Goal: Information Seeking & Learning: Learn about a topic

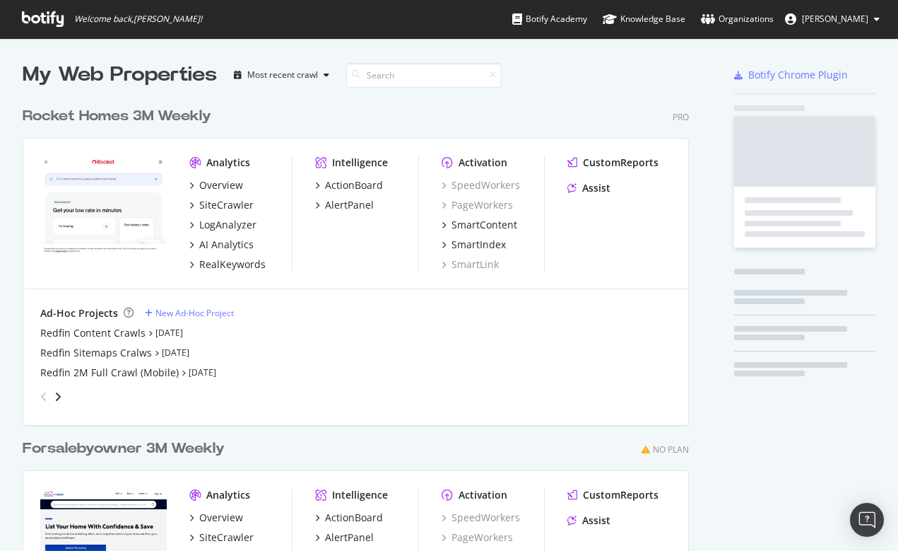
scroll to position [551, 898]
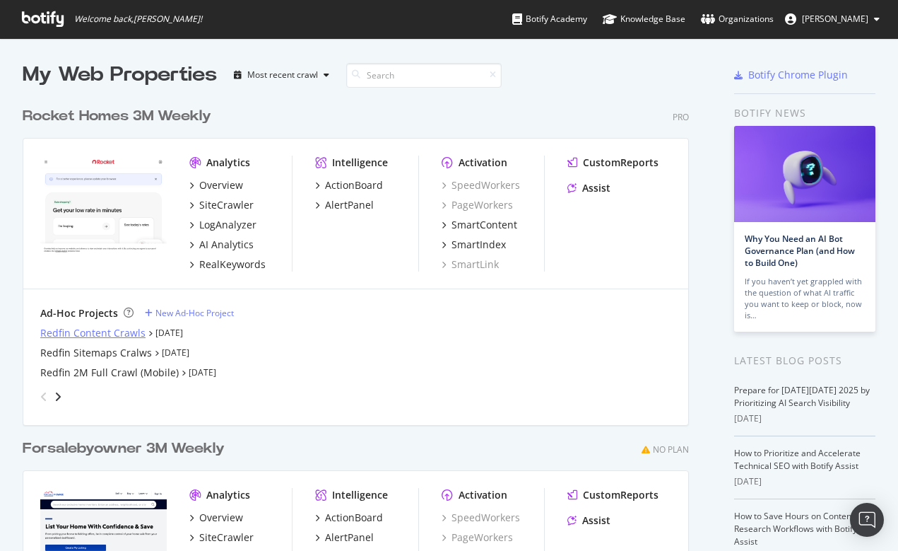
click at [111, 333] on div "Redfin Content Crawls" at bounding box center [92, 333] width 105 height 14
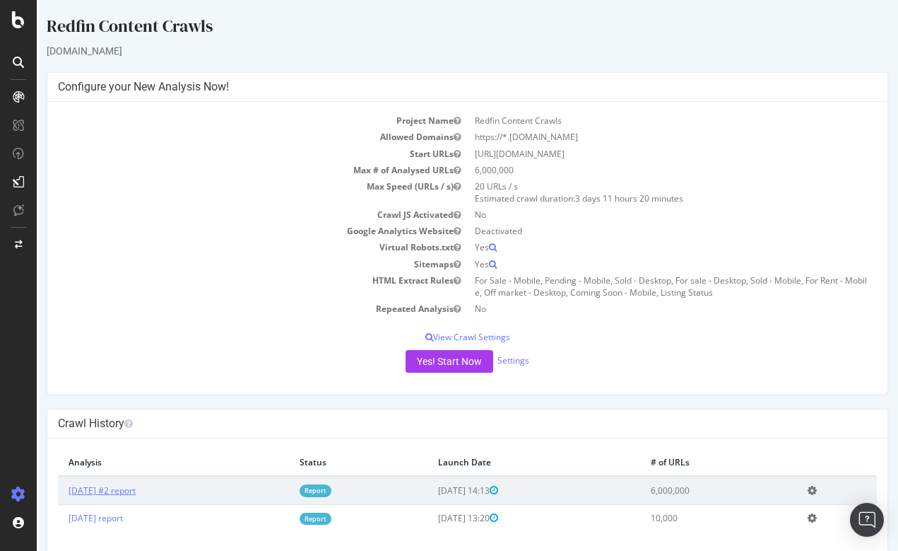
click at [136, 484] on link "2025 Sep. 25th #2 report" at bounding box center [102, 490] width 67 height 12
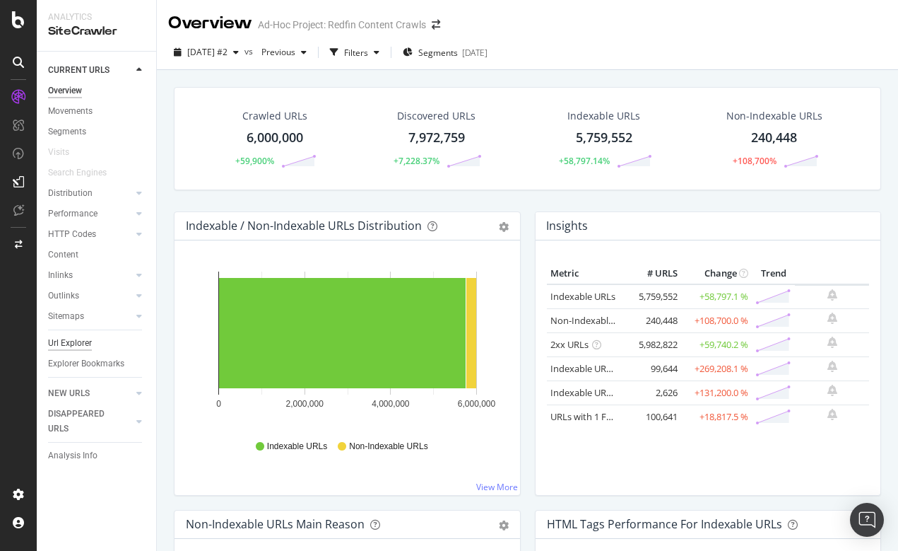
click at [71, 338] on div "Url Explorer" at bounding box center [70, 343] width 44 height 15
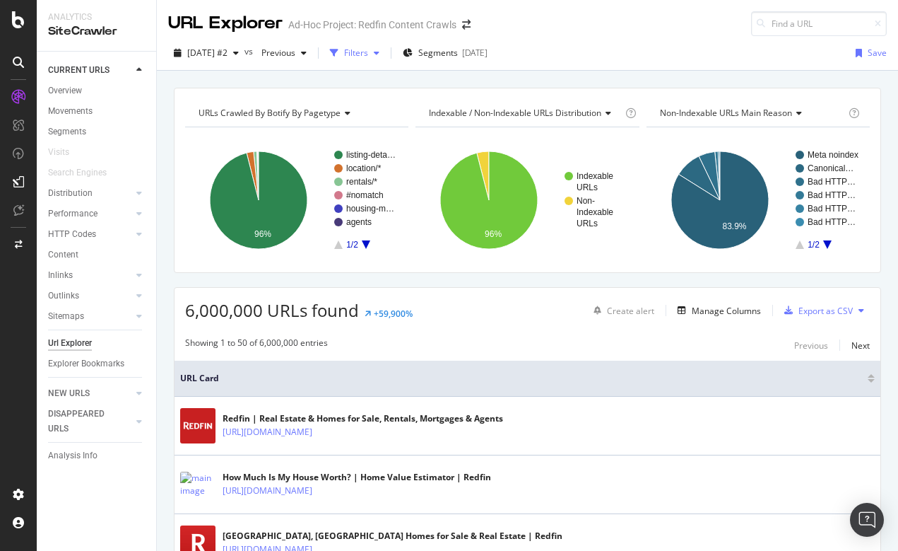
click at [368, 52] on div "Filters" at bounding box center [356, 53] width 24 height 12
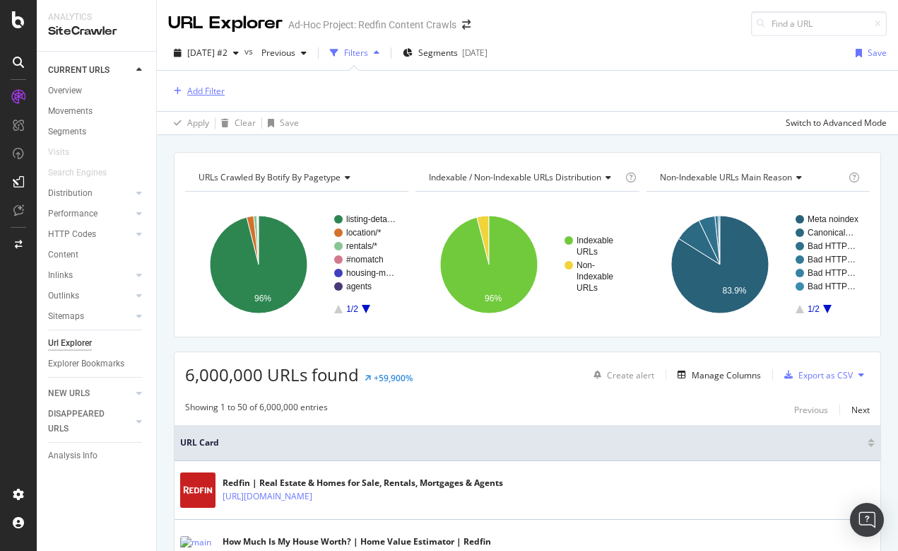
click at [190, 93] on div "Add Filter" at bounding box center [205, 91] width 37 height 12
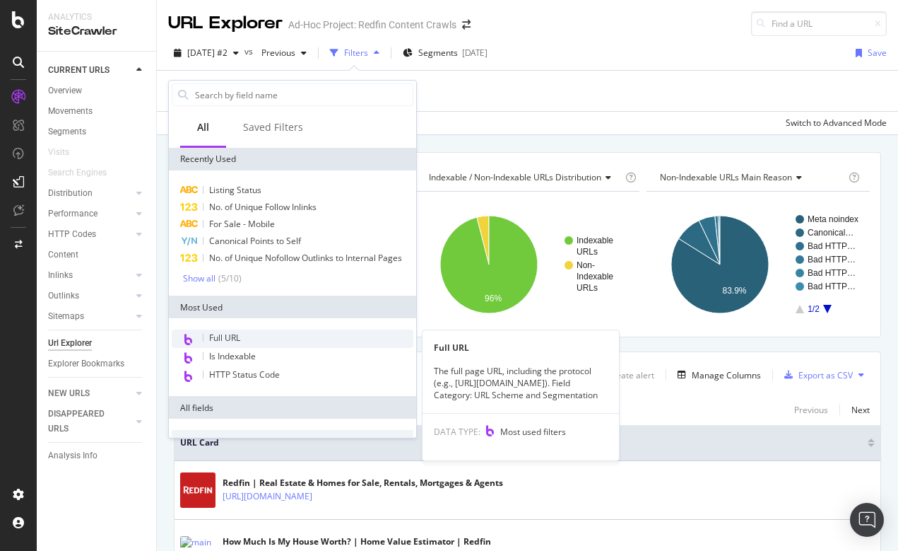
click at [221, 337] on span "Full URL" at bounding box center [224, 338] width 31 height 12
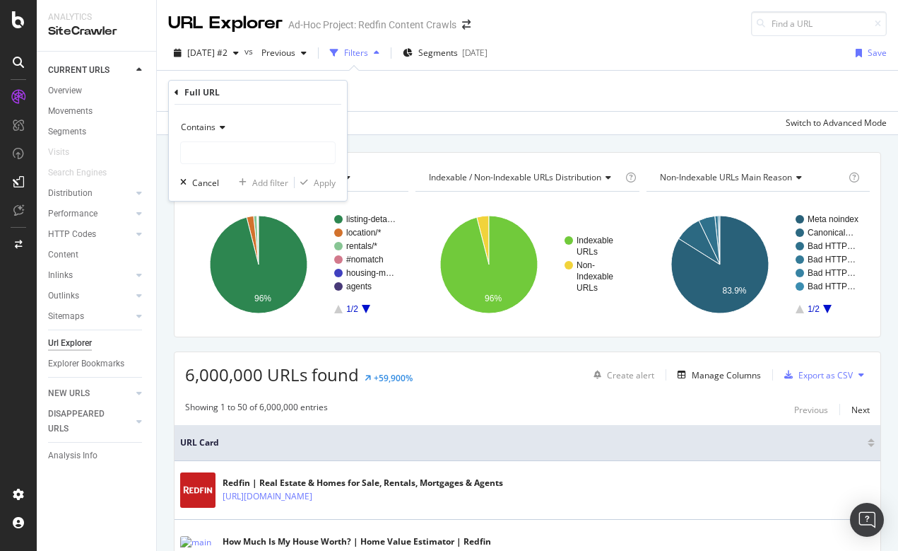
click at [203, 124] on span "Contains" at bounding box center [198, 127] width 35 height 12
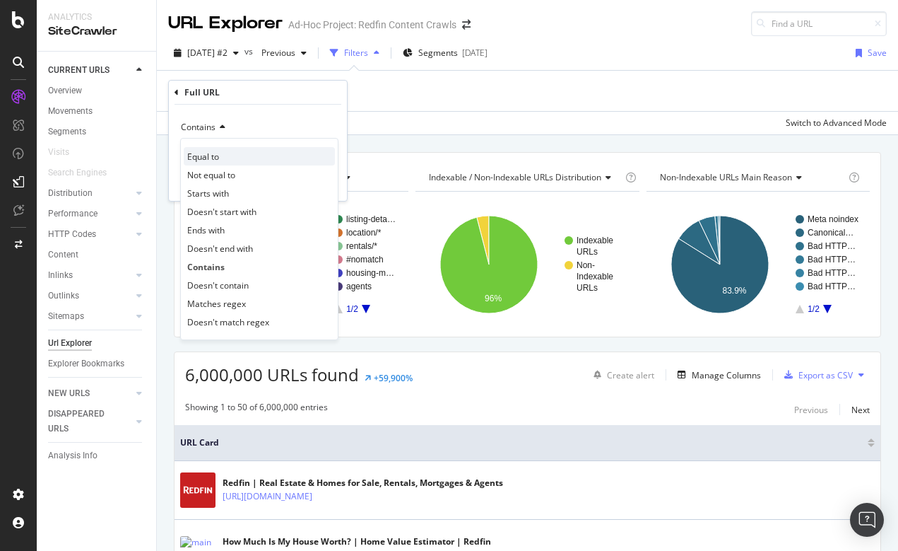
click at [209, 159] on span "Equal to" at bounding box center [203, 157] width 32 height 12
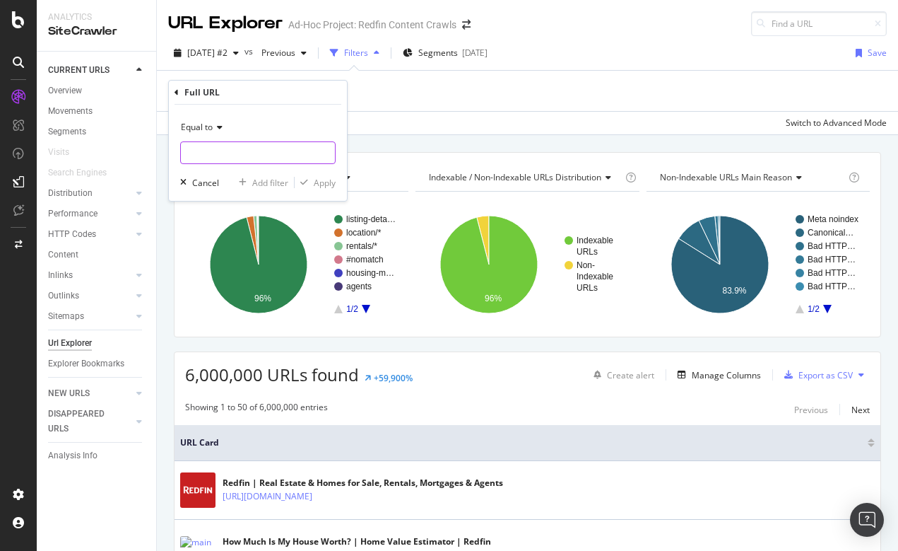
click at [209, 158] on input "text" at bounding box center [258, 152] width 154 height 23
paste input "4670 Saint Croix"
type input "4670 Saint Croix"
click at [539, 83] on div "Add Filter" at bounding box center [527, 91] width 719 height 40
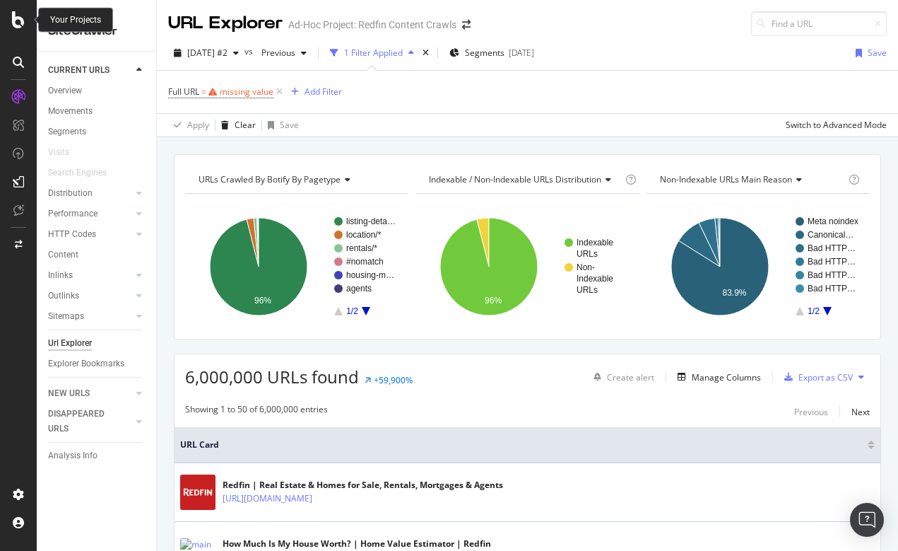
click at [17, 20] on icon at bounding box center [18, 19] width 13 height 17
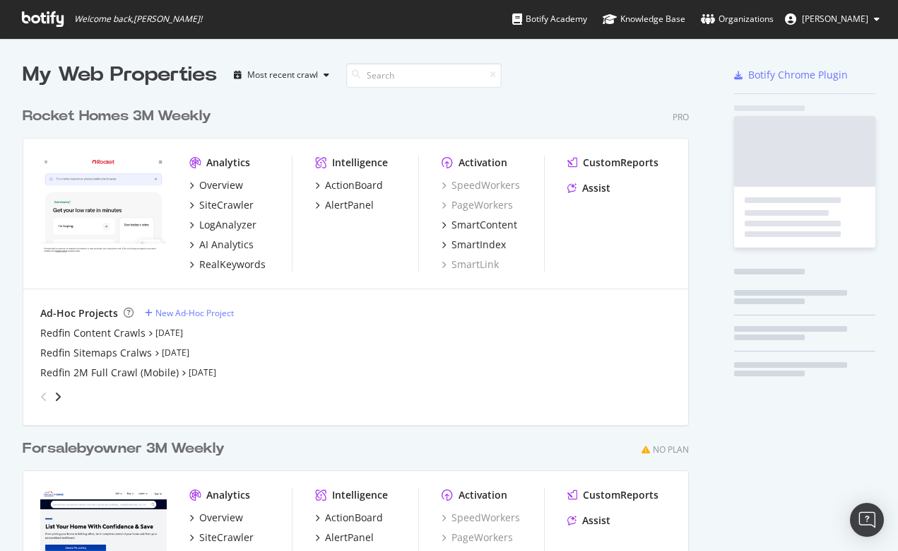
scroll to position [551, 898]
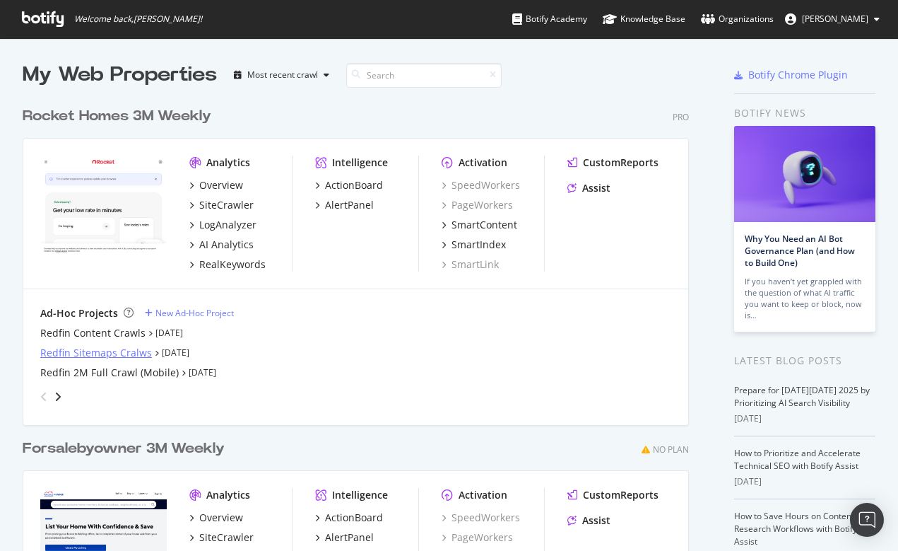
click at [81, 351] on div "Redfin Sitemaps Cralws" at bounding box center [96, 353] width 112 height 14
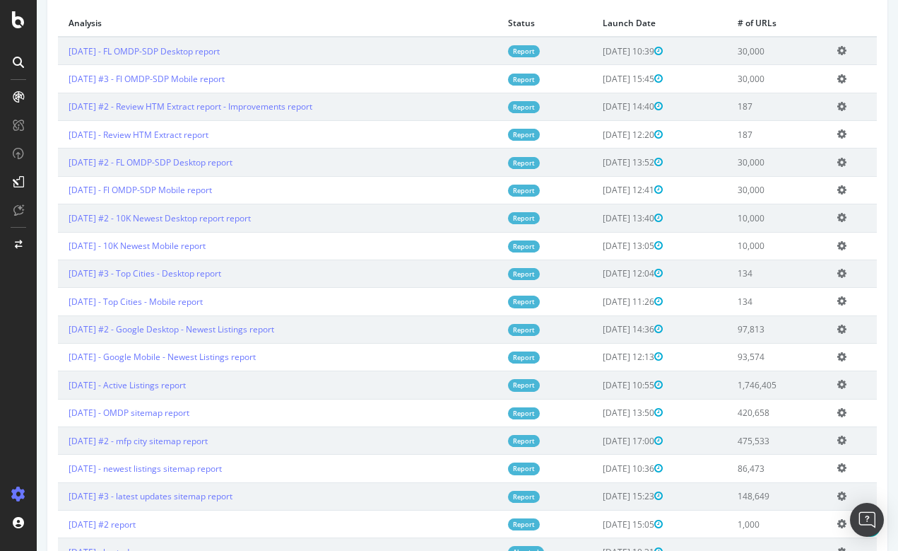
scroll to position [455, 0]
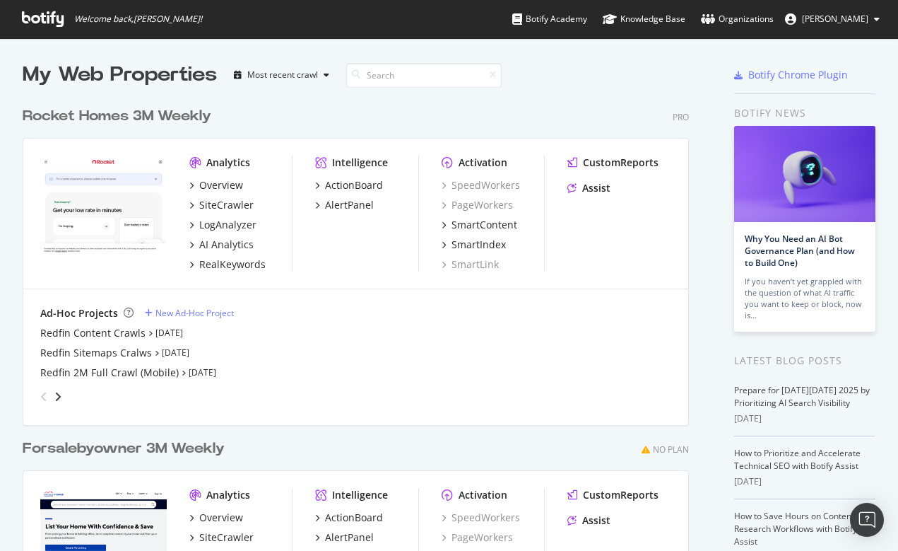
scroll to position [551, 898]
click at [111, 370] on div "Redfin 2M Full Crawl (Mobile)" at bounding box center [109, 372] width 139 height 14
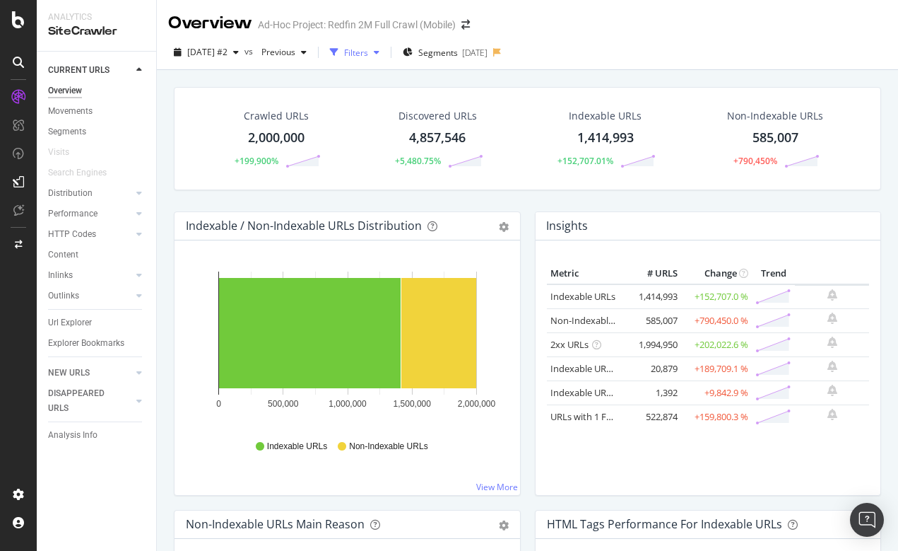
click at [385, 52] on div "button" at bounding box center [376, 52] width 17 height 8
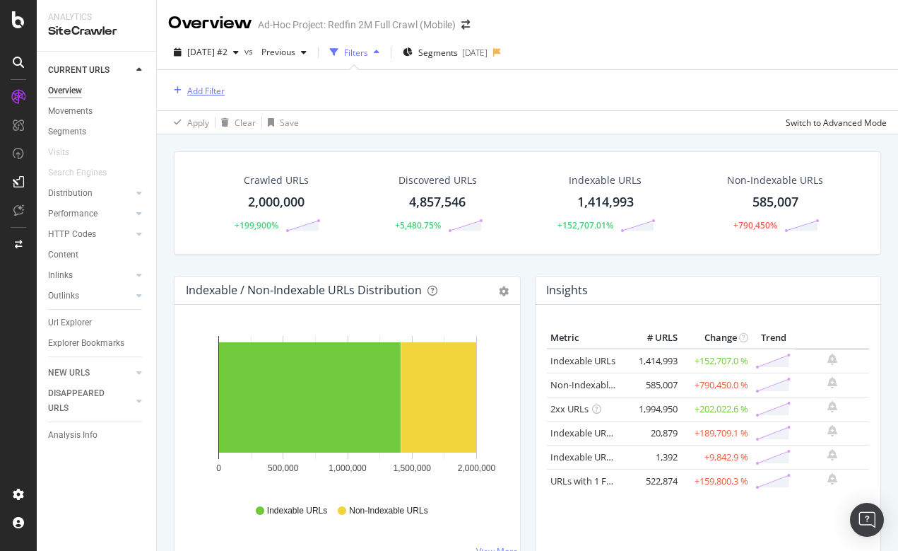
click at [195, 88] on div "Add Filter" at bounding box center [205, 91] width 37 height 12
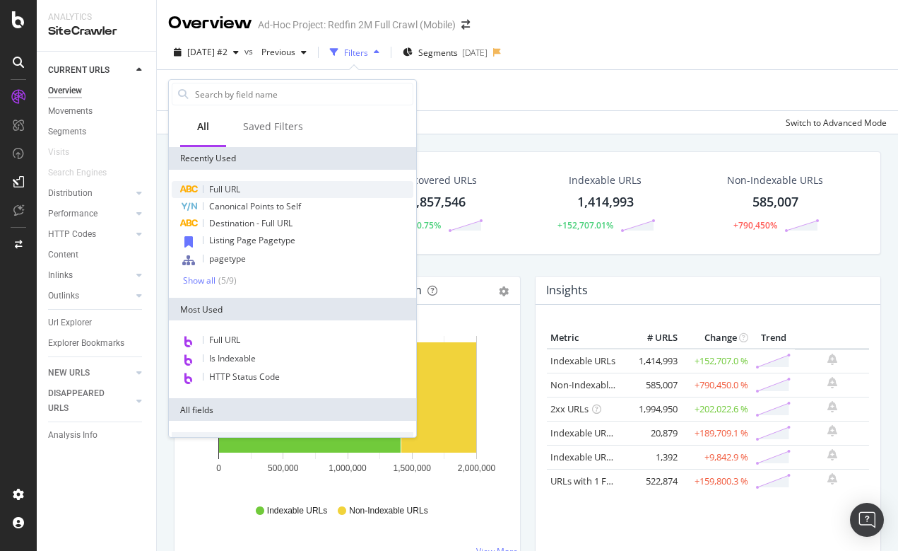
click at [245, 193] on div "Full URL" at bounding box center [293, 189] width 242 height 17
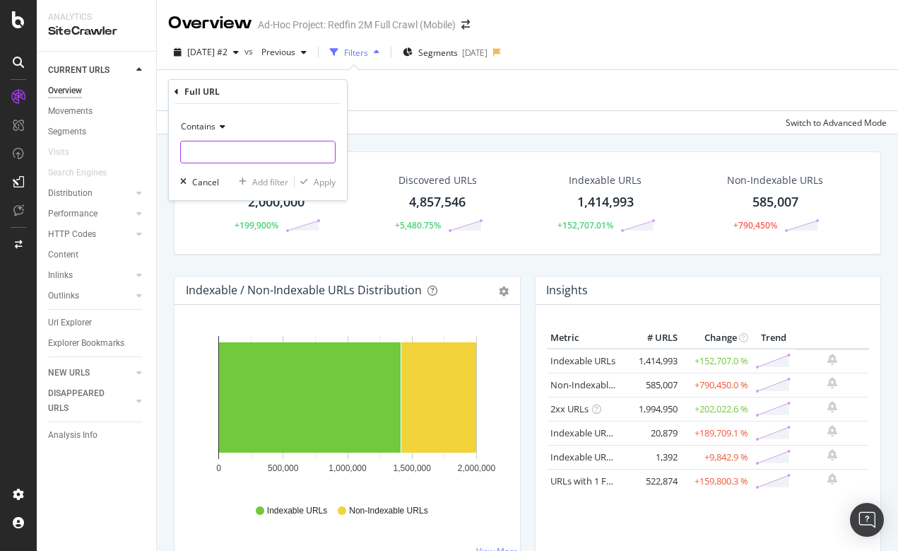
click at [224, 163] on input "text" at bounding box center [258, 152] width 154 height 23
click at [209, 130] on span "Contains" at bounding box center [198, 126] width 35 height 12
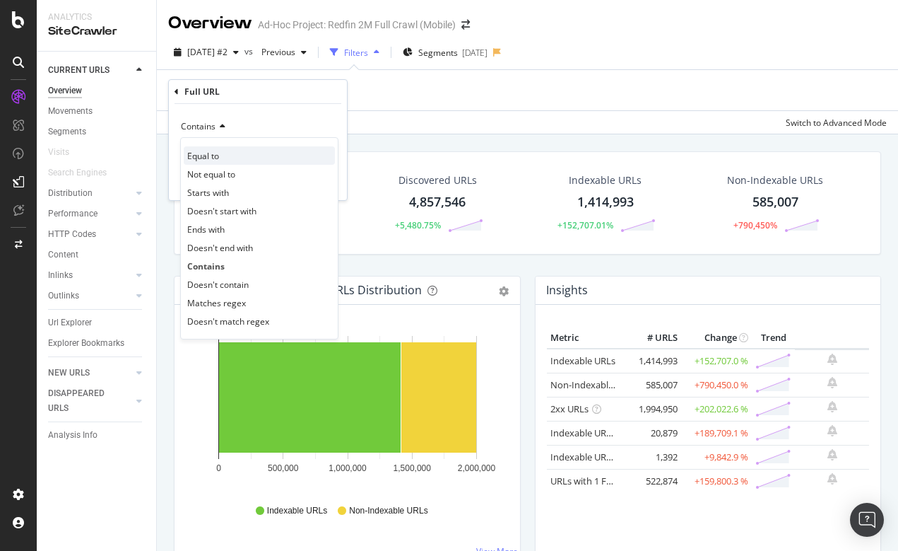
click at [216, 155] on span "Equal to" at bounding box center [203, 156] width 32 height 12
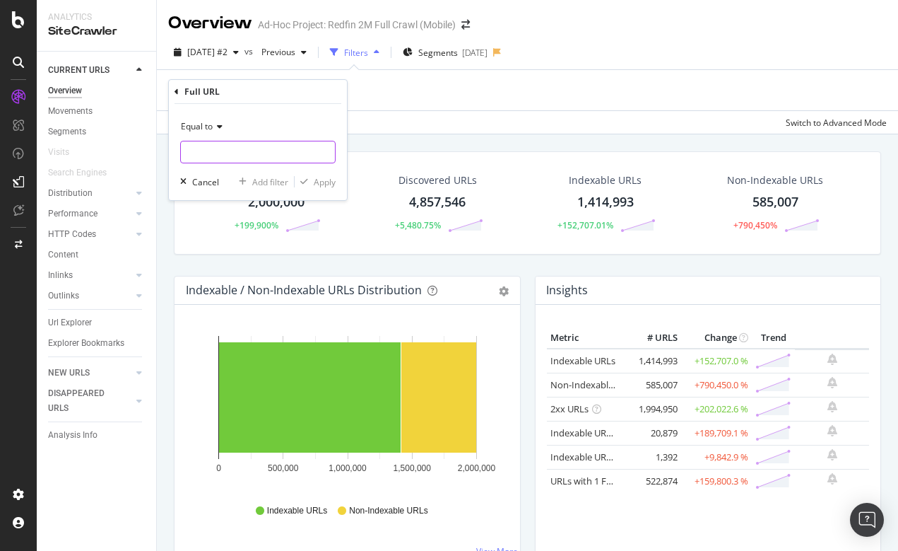
click at [211, 158] on input "text" at bounding box center [258, 152] width 154 height 23
paste input "[URL][DOMAIN_NAME]"
type input "[URL][DOMAIN_NAME]"
click at [325, 183] on div "Apply" at bounding box center [325, 182] width 22 height 12
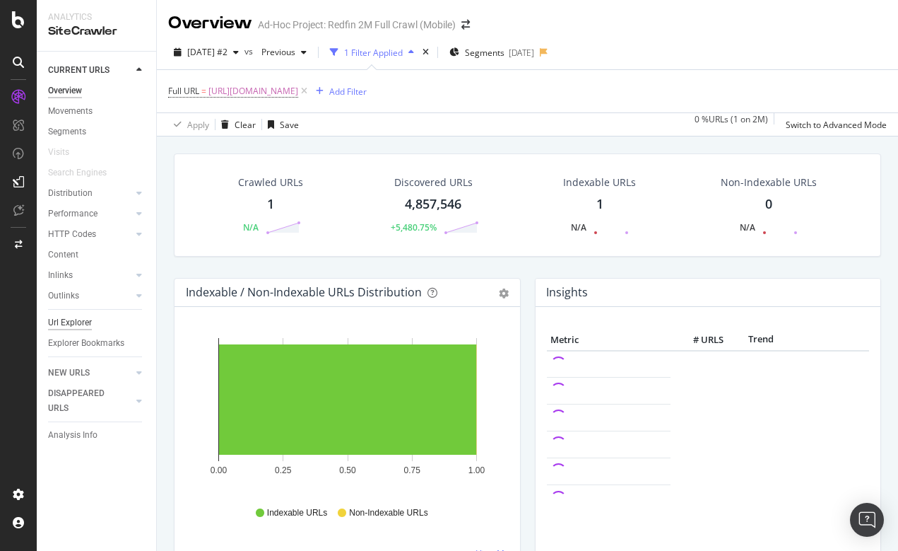
click at [76, 320] on div "Url Explorer" at bounding box center [70, 322] width 44 height 15
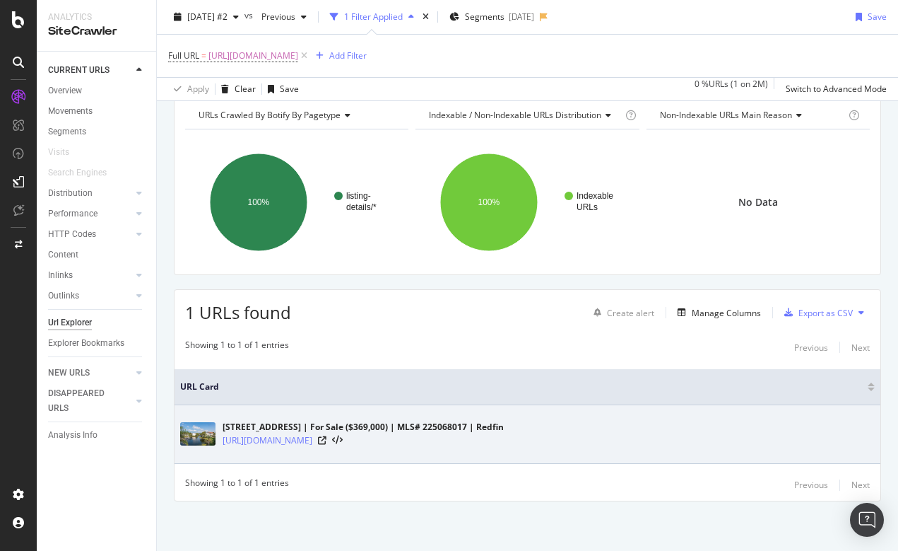
scroll to position [64, 0]
click at [311, 440] on link "[URL][DOMAIN_NAME]" at bounding box center [268, 440] width 90 height 14
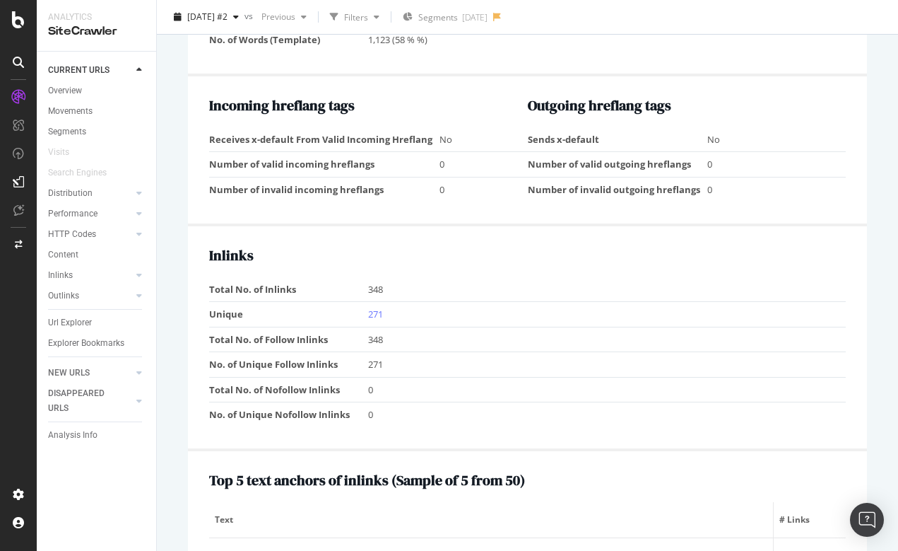
scroll to position [1412, 0]
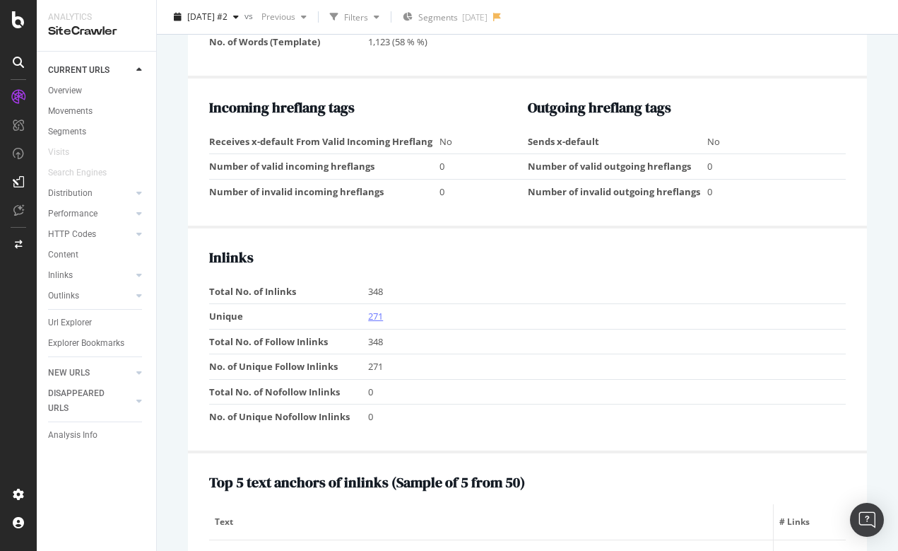
click at [383, 310] on link "271" at bounding box center [375, 316] width 15 height 13
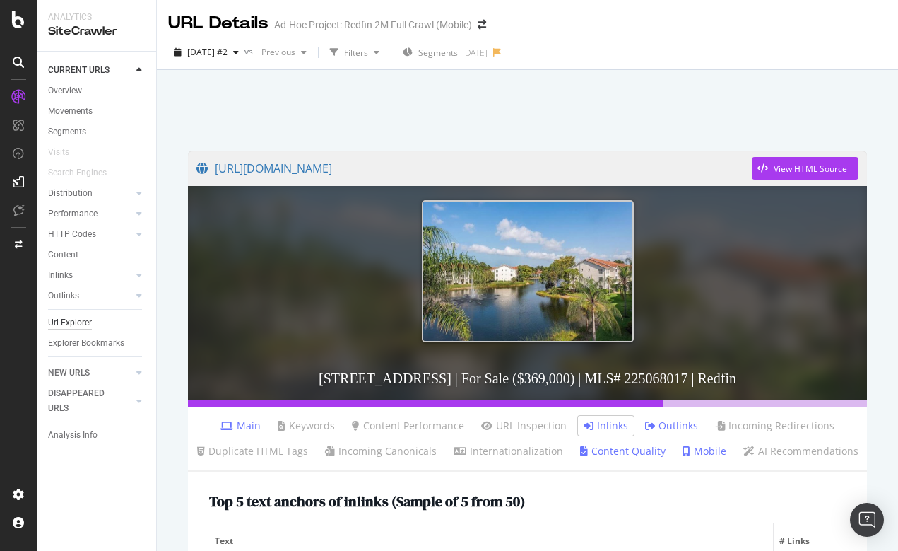
click at [75, 322] on div "Url Explorer" at bounding box center [70, 322] width 44 height 15
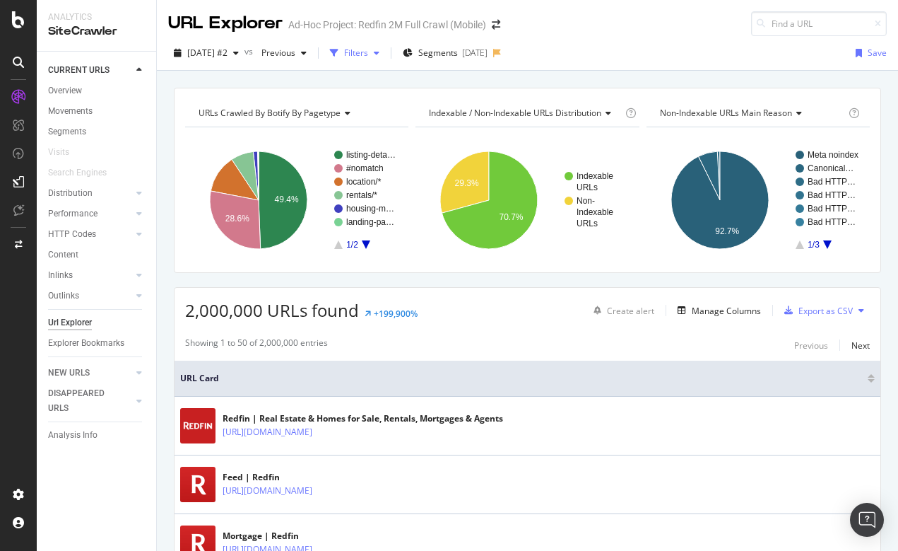
click at [368, 56] on div "Filters" at bounding box center [356, 53] width 24 height 12
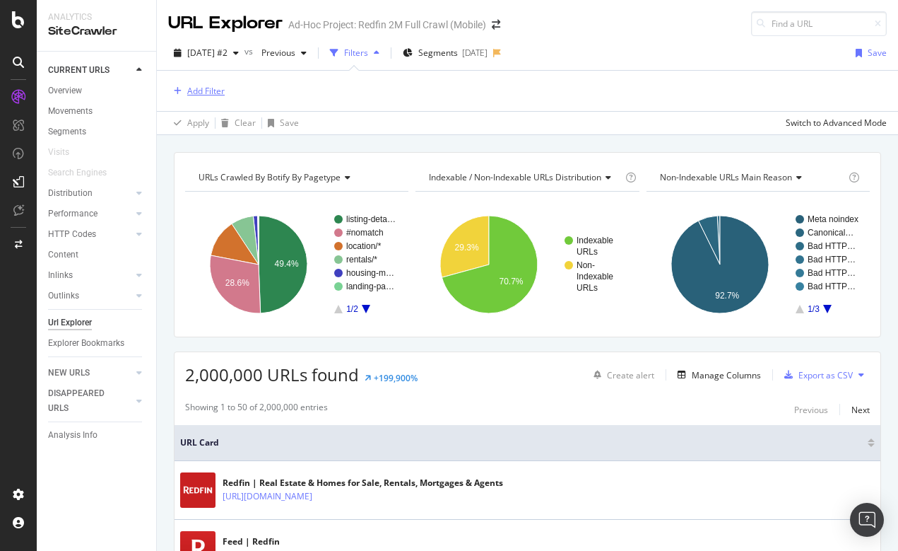
click at [199, 93] on div "Add Filter" at bounding box center [205, 91] width 37 height 12
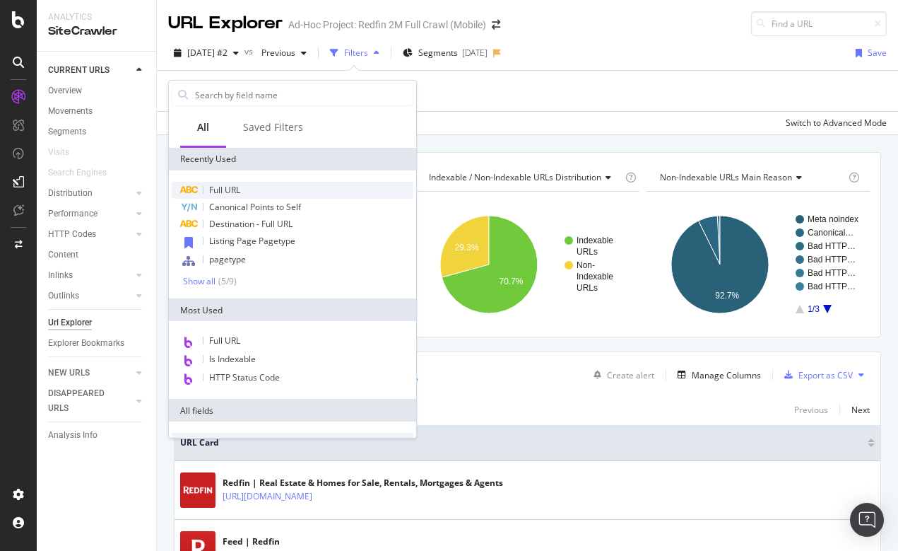
click at [233, 188] on span "Full URL" at bounding box center [224, 190] width 31 height 12
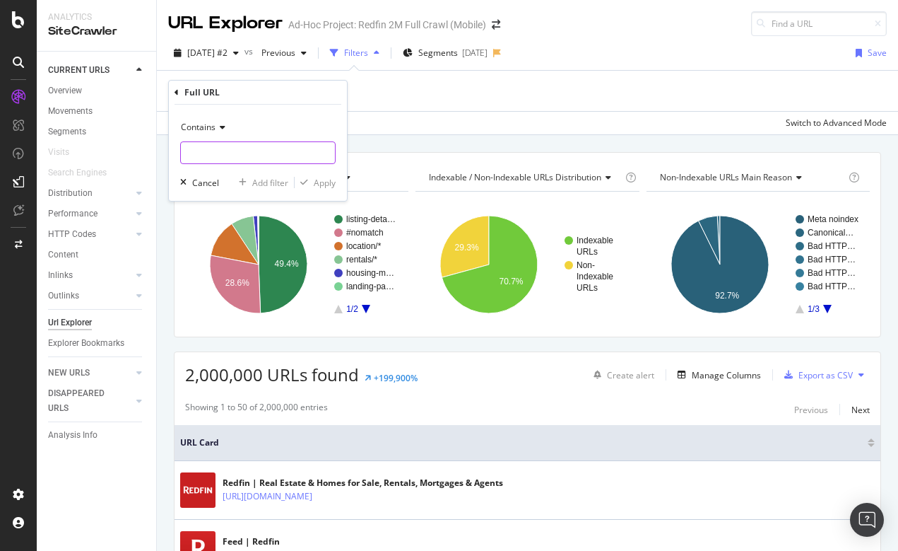
click at [227, 155] on input "text" at bounding box center [258, 152] width 154 height 23
type input "/apartment/"
click at [330, 180] on div "Apply" at bounding box center [325, 183] width 22 height 12
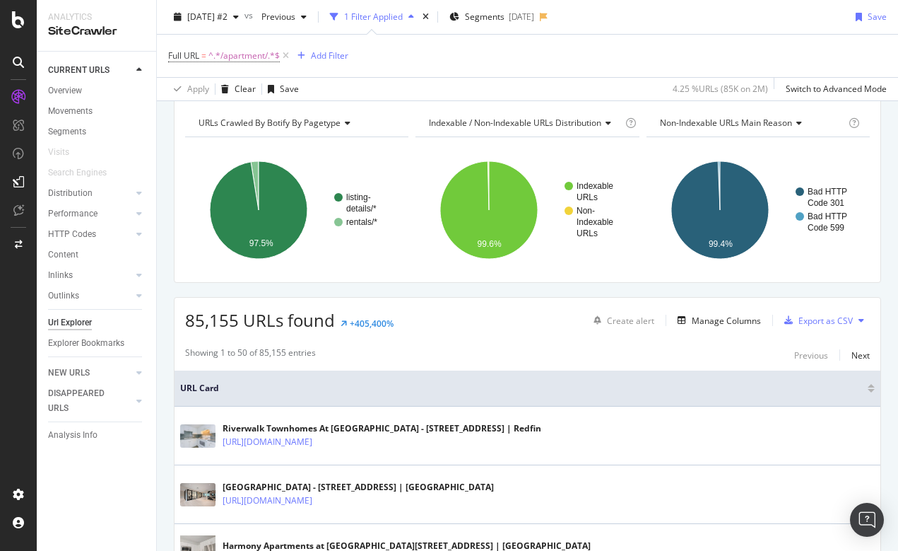
scroll to position [76, 0]
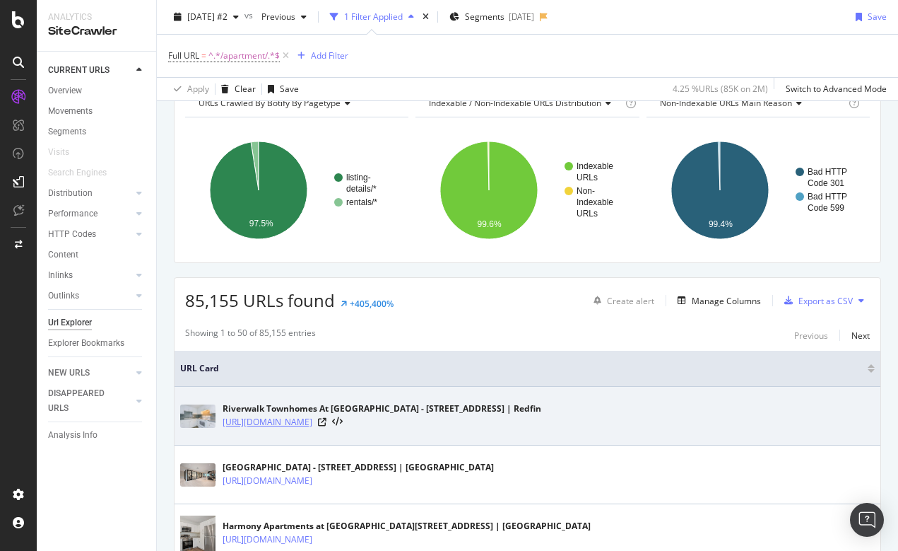
click at [312, 420] on link "[URL][DOMAIN_NAME]" at bounding box center [268, 422] width 90 height 14
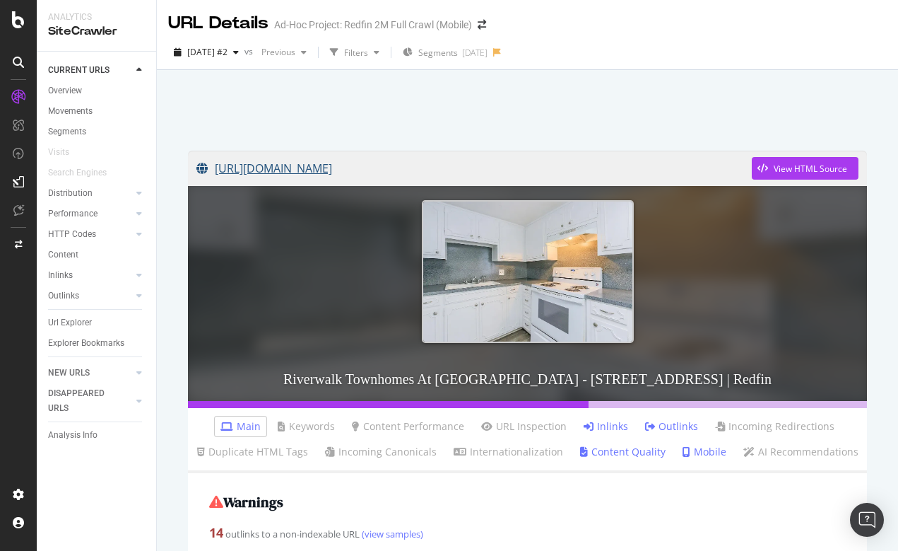
click at [599, 165] on link "[URL][DOMAIN_NAME]" at bounding box center [475, 168] width 556 height 35
click at [610, 426] on link "Inlinks" at bounding box center [606, 426] width 45 height 14
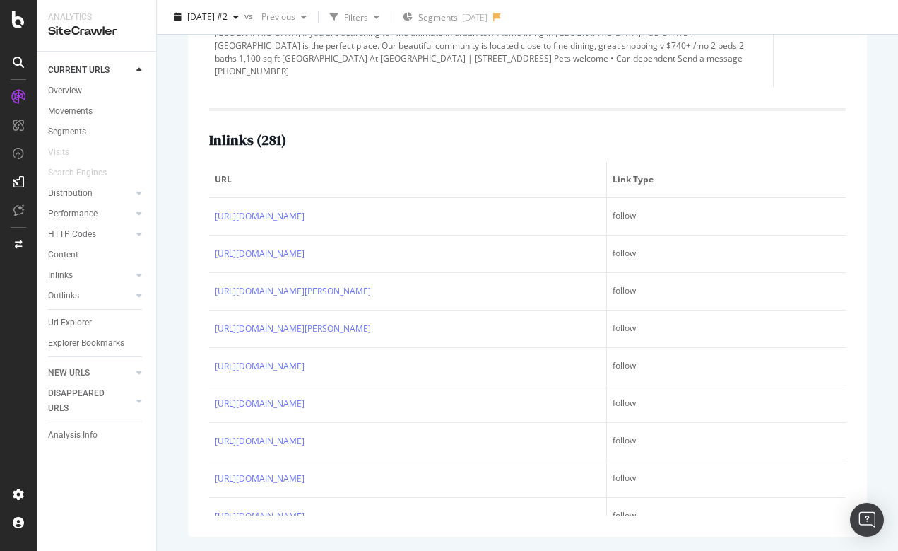
scroll to position [790, 0]
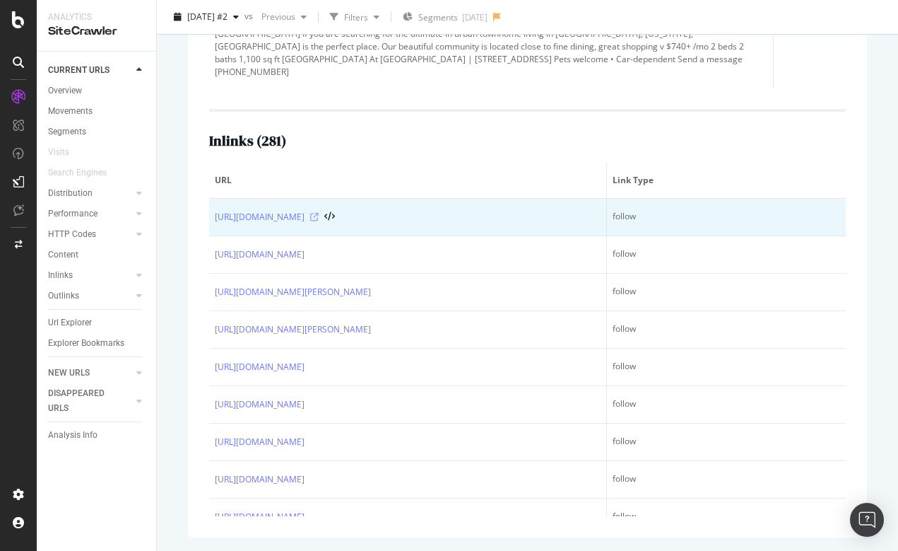
click at [319, 215] on icon at bounding box center [314, 217] width 8 height 8
